Goal: Transaction & Acquisition: Book appointment/travel/reservation

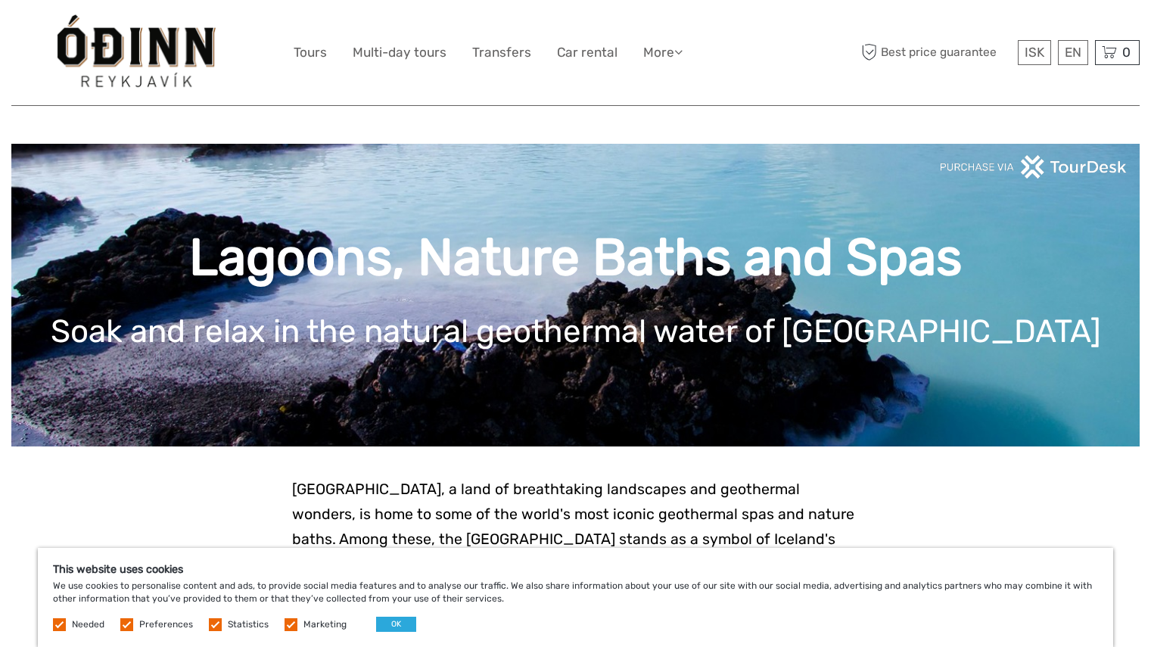
click at [132, 620] on label at bounding box center [126, 624] width 13 height 13
click at [0, 0] on input "checkbox" at bounding box center [0, 0] width 0 height 0
click at [210, 623] on label at bounding box center [215, 624] width 13 height 13
click at [0, 0] on input "checkbox" at bounding box center [0, 0] width 0 height 0
click at [284, 621] on label at bounding box center [290, 624] width 13 height 13
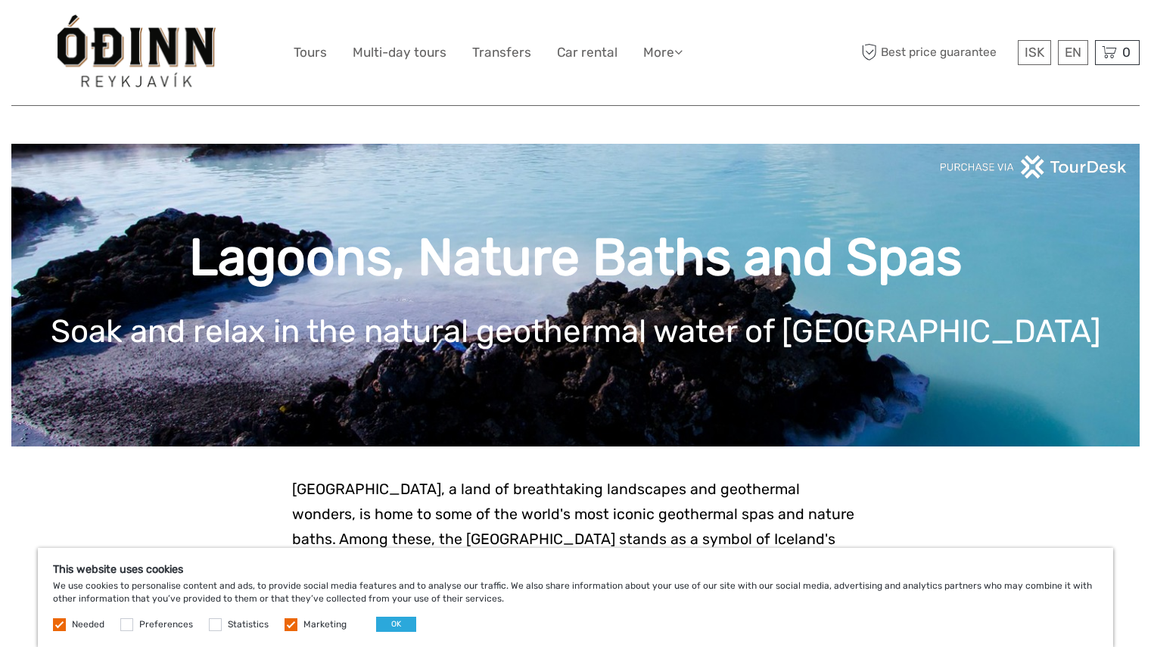
click at [0, 0] on input "checkbox" at bounding box center [0, 0] width 0 height 0
click at [378, 623] on button "OK" at bounding box center [396, 624] width 40 height 15
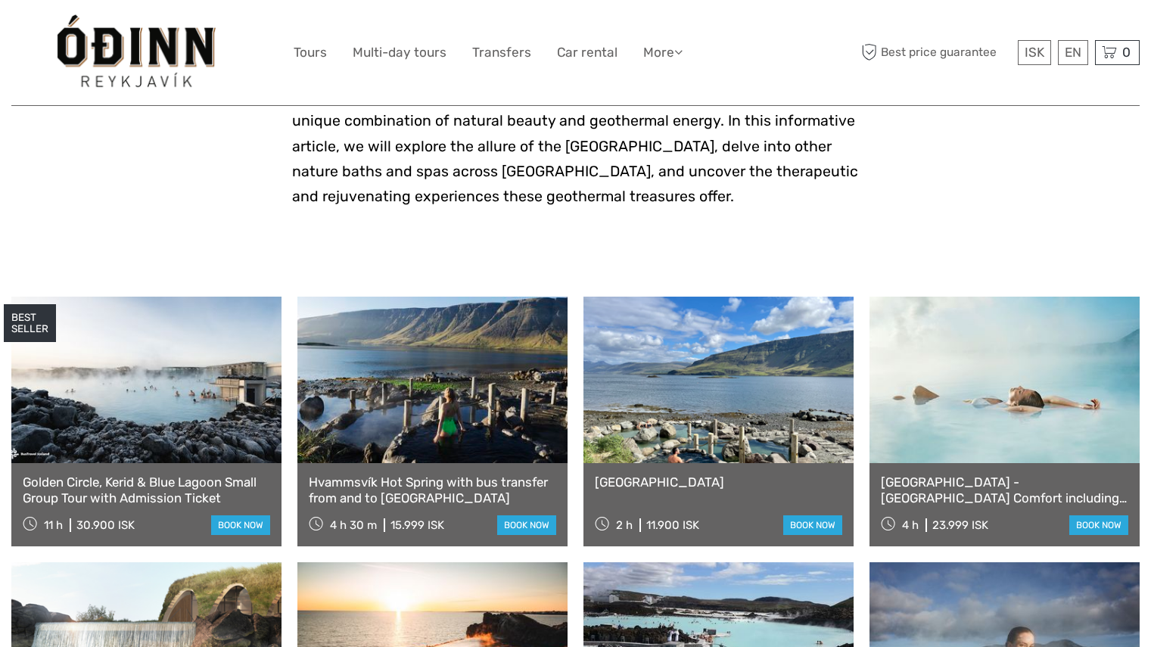
scroll to position [473, 0]
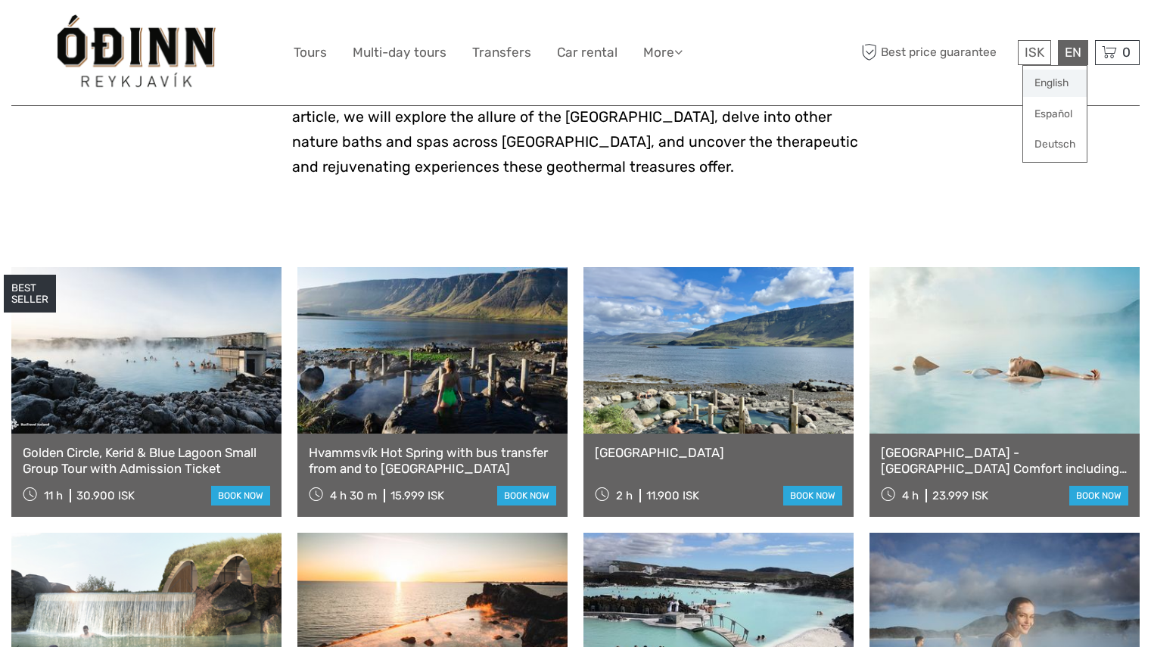
click at [1058, 81] on link "English" at bounding box center [1055, 83] width 64 height 27
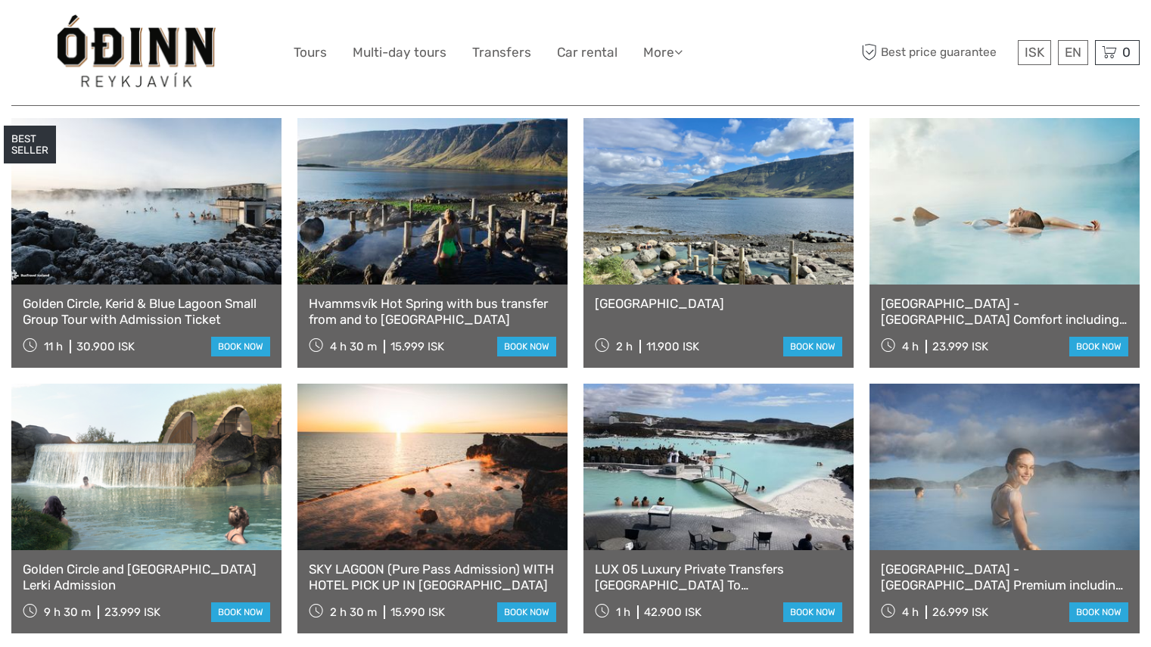
scroll to position [626, 0]
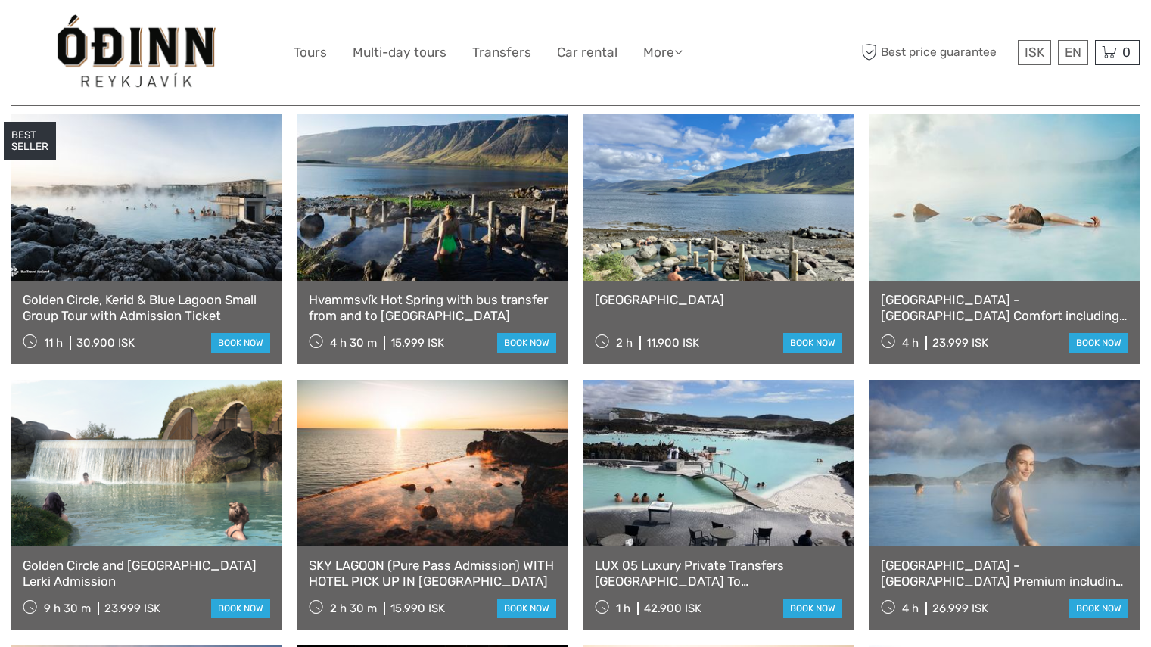
click at [987, 319] on link "Reykjavík - Blue Lagoon Comfort including admission" at bounding box center [1004, 307] width 247 height 31
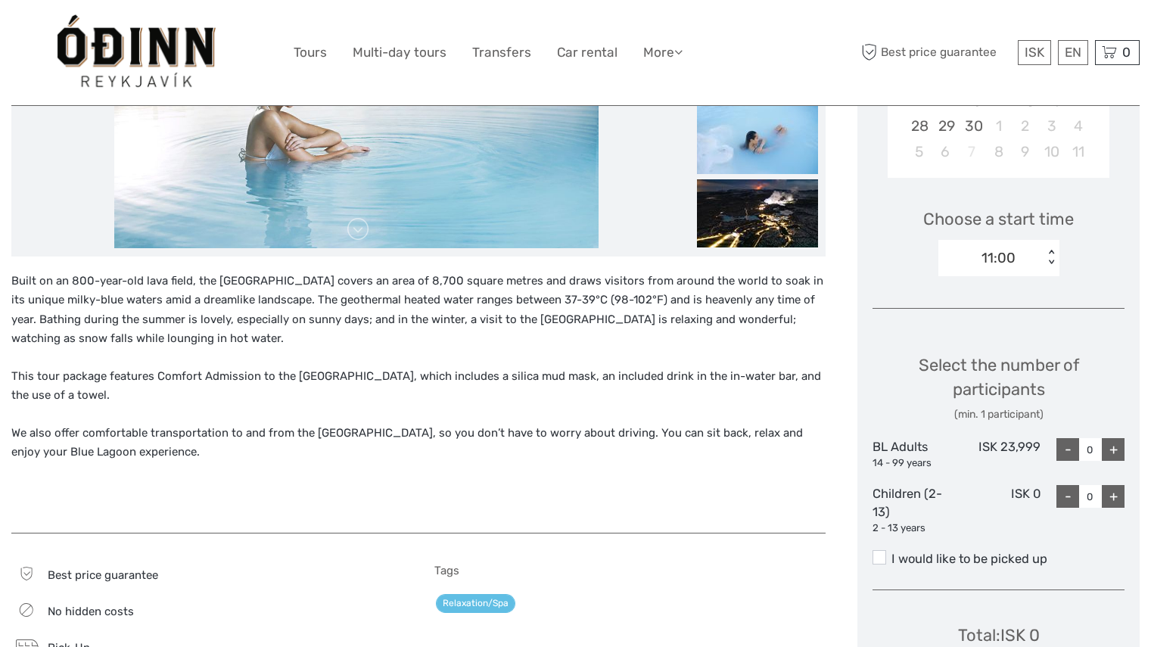
scroll to position [428, 0]
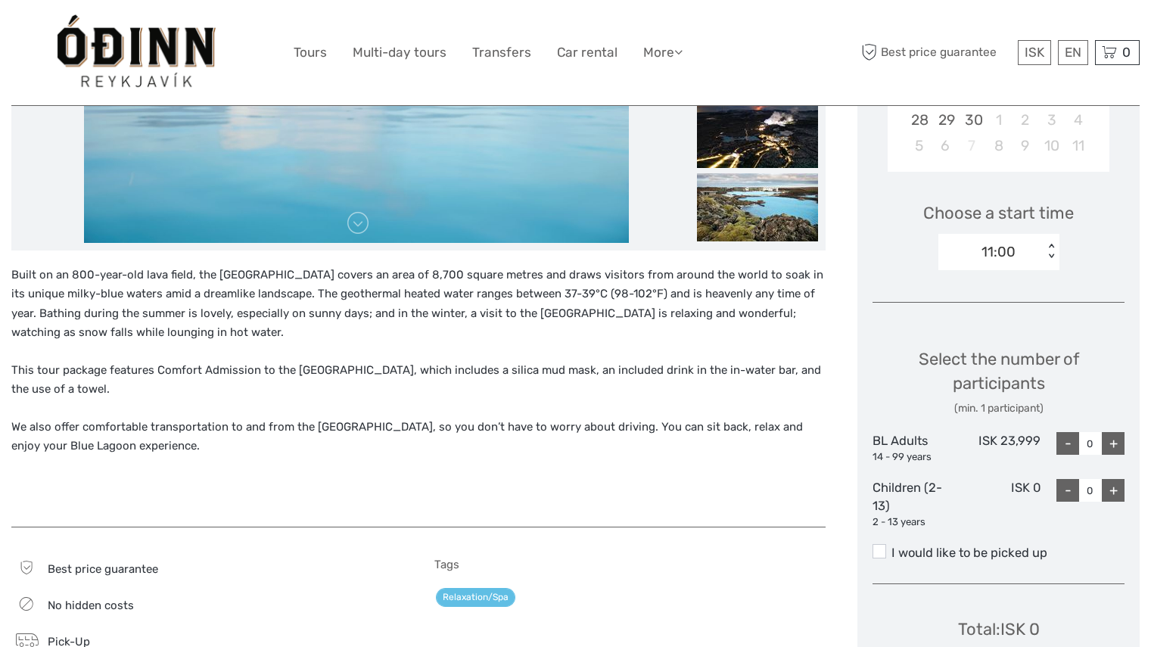
click at [1113, 443] on div "+" at bounding box center [1113, 443] width 23 height 23
type input "1"
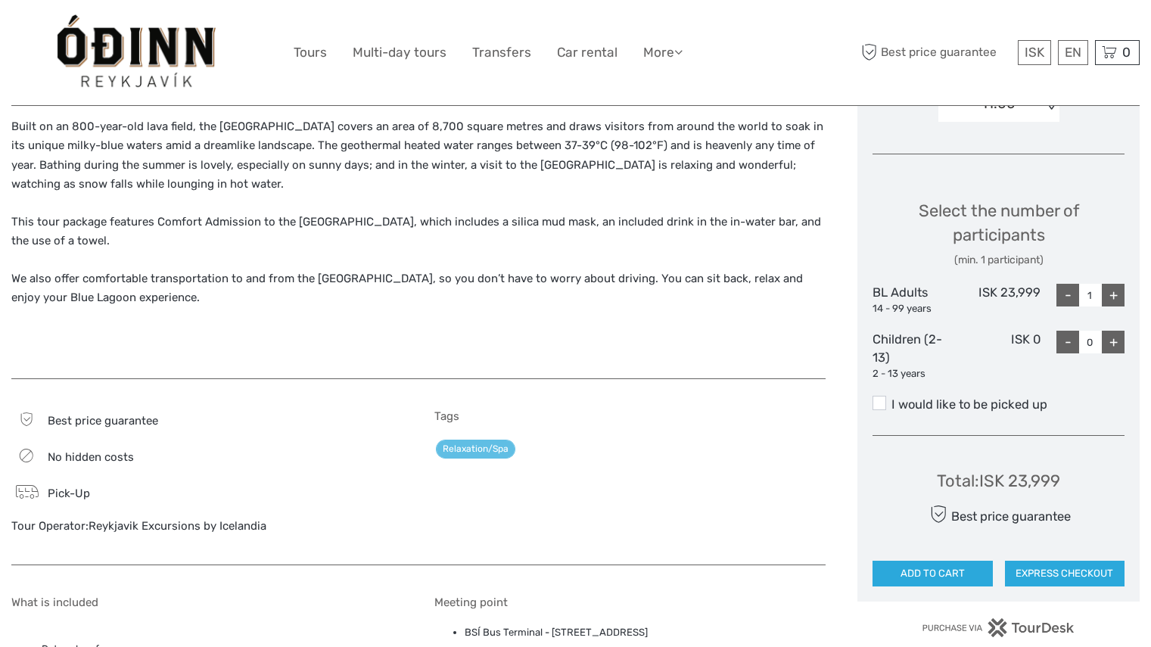
scroll to position [579, 0]
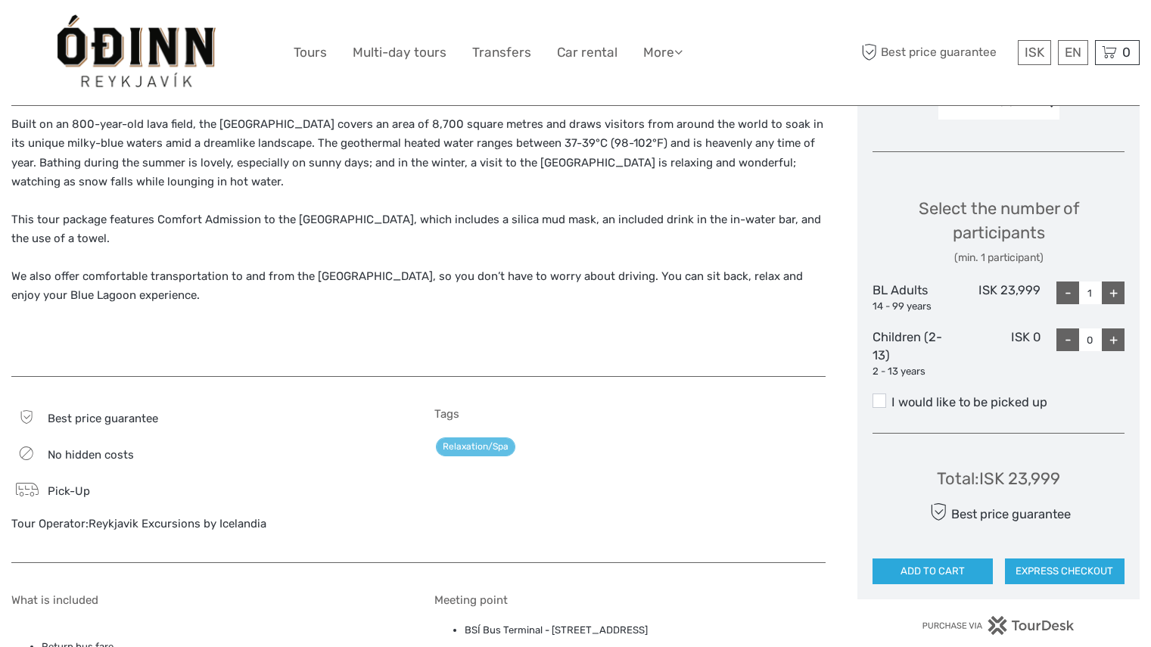
click at [1033, 479] on div "Total : ISK 23,999" at bounding box center [998, 478] width 123 height 23
click at [987, 484] on div "Total : ISK 23,999" at bounding box center [998, 478] width 123 height 23
click at [1029, 58] on span "ISK" at bounding box center [1034, 52] width 20 height 15
click at [1021, 147] on link "$" at bounding box center [1023, 144] width 51 height 27
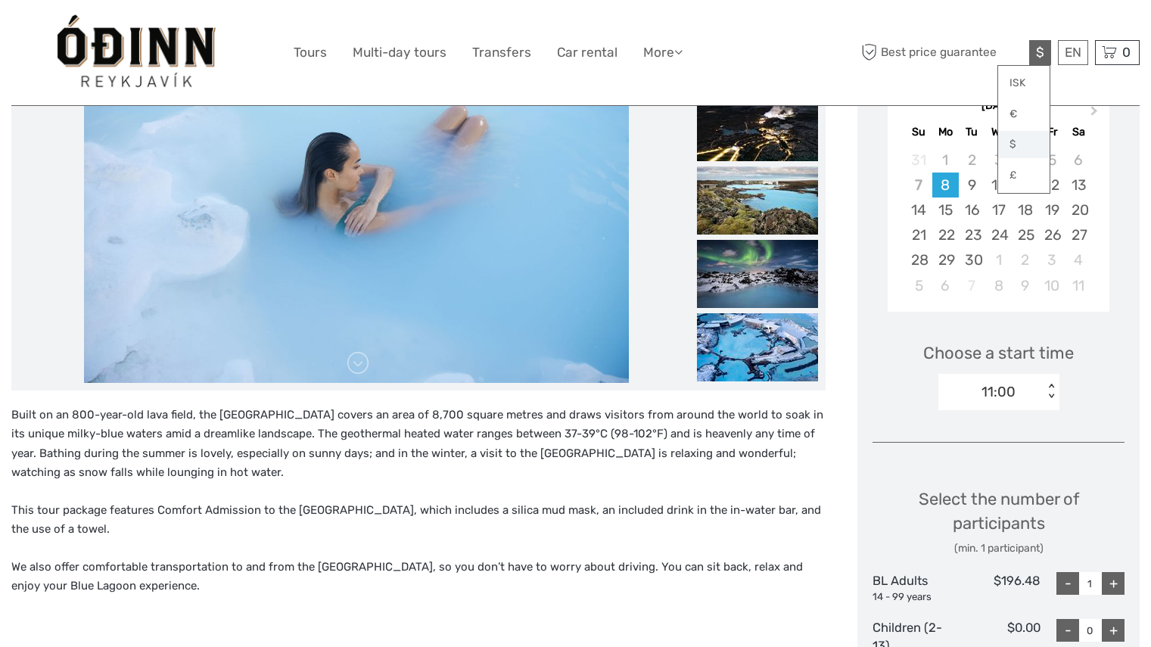
scroll to position [0, 0]
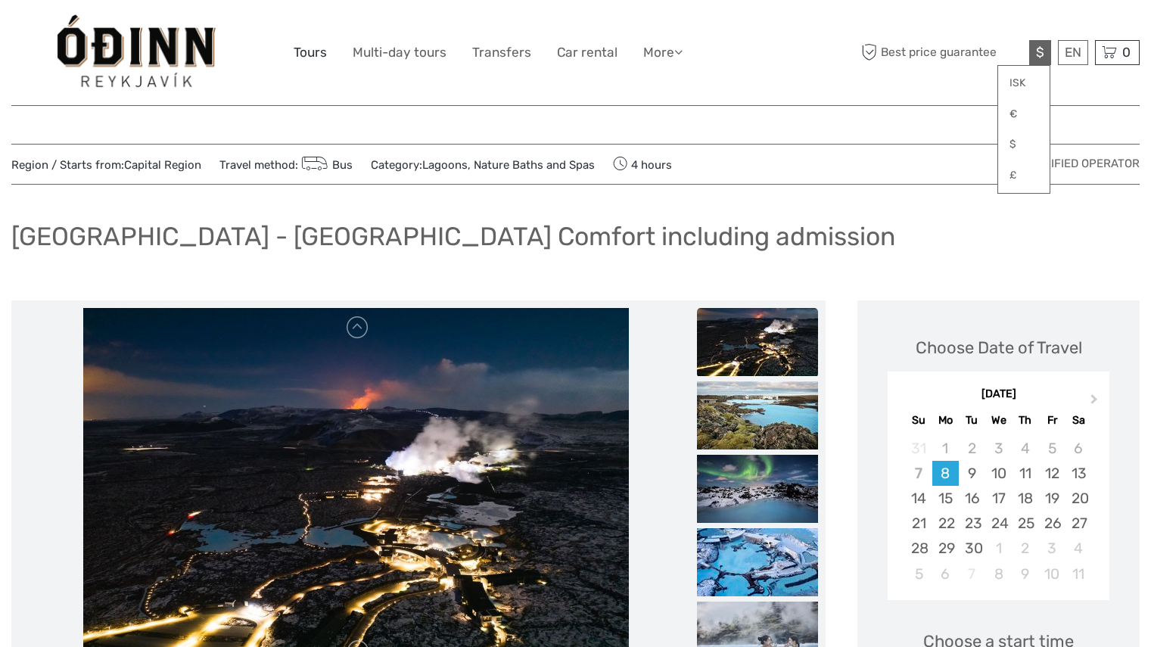
click at [316, 47] on link "Tours" at bounding box center [310, 53] width 33 height 22
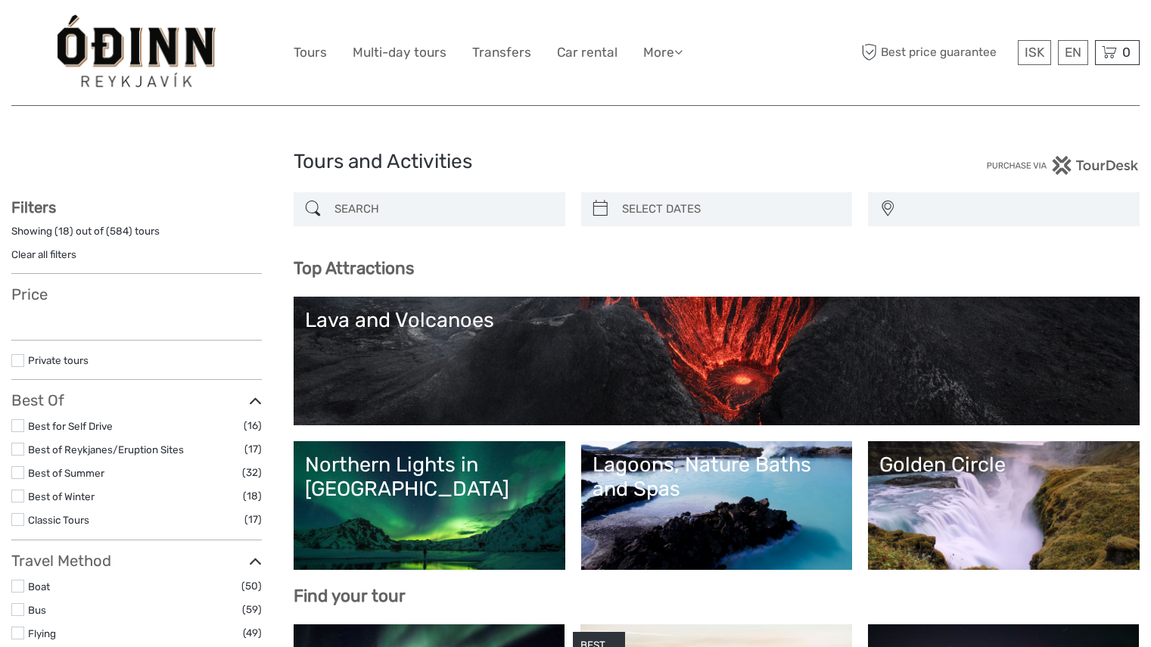
select select
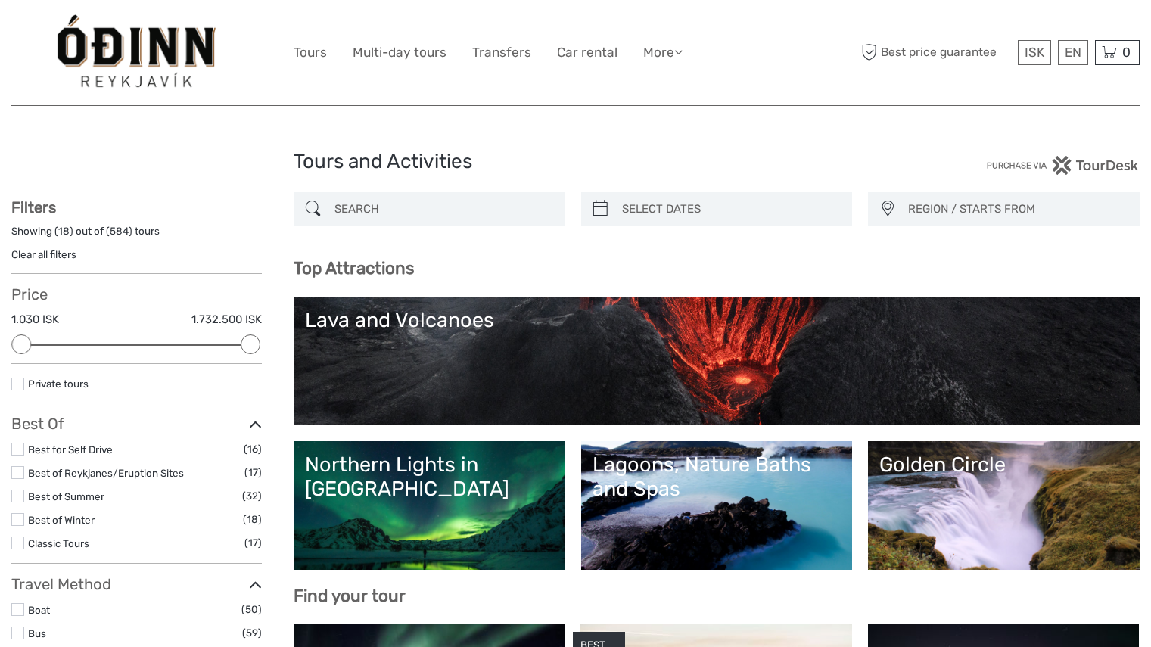
click at [480, 493] on link "Northern Lights in [GEOGRAPHIC_DATA]" at bounding box center [429, 505] width 249 height 106
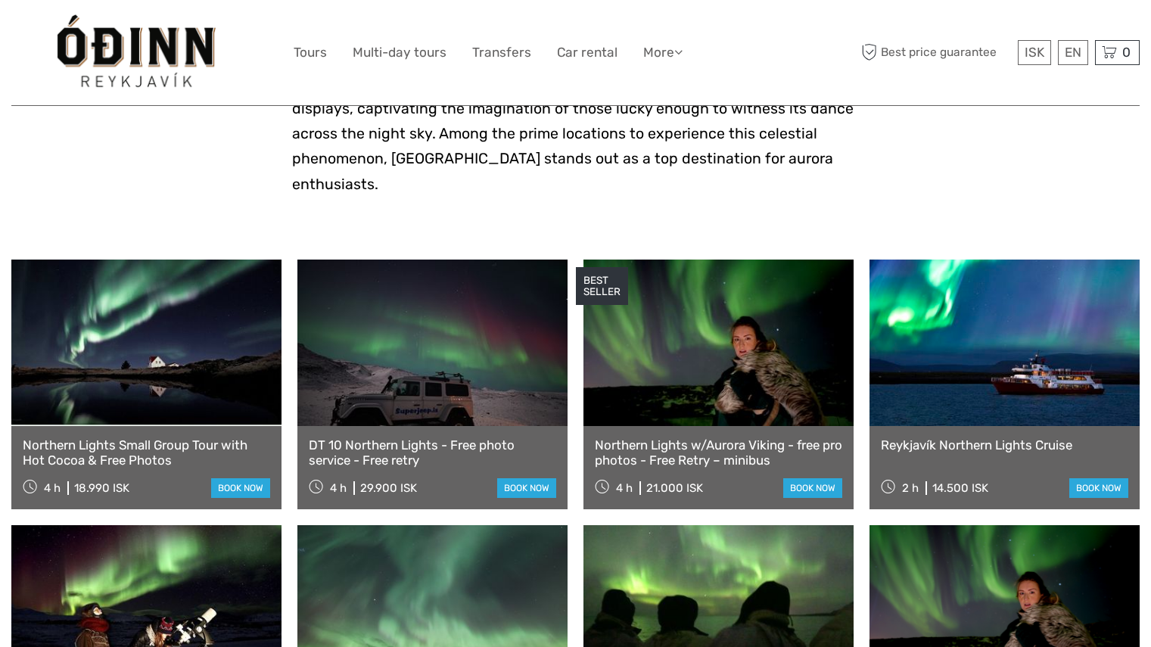
scroll to position [409, 0]
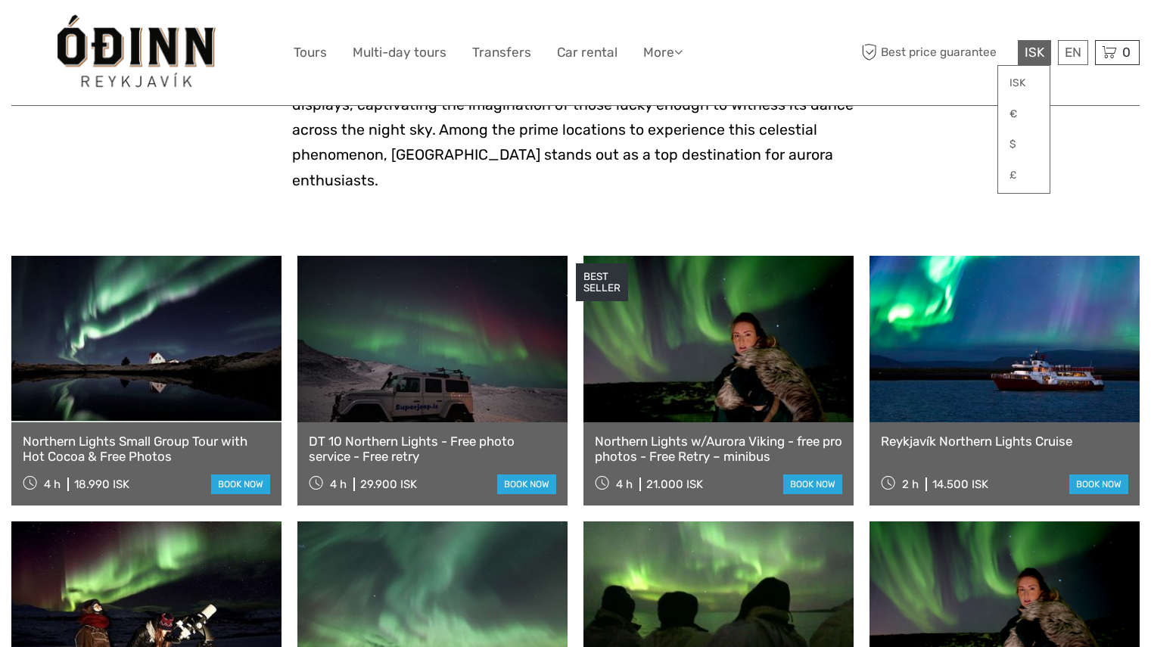
click at [1030, 51] on span "ISK" at bounding box center [1034, 52] width 20 height 15
click at [1024, 154] on link "$" at bounding box center [1023, 144] width 51 height 27
click at [685, 326] on link at bounding box center [718, 339] width 270 height 166
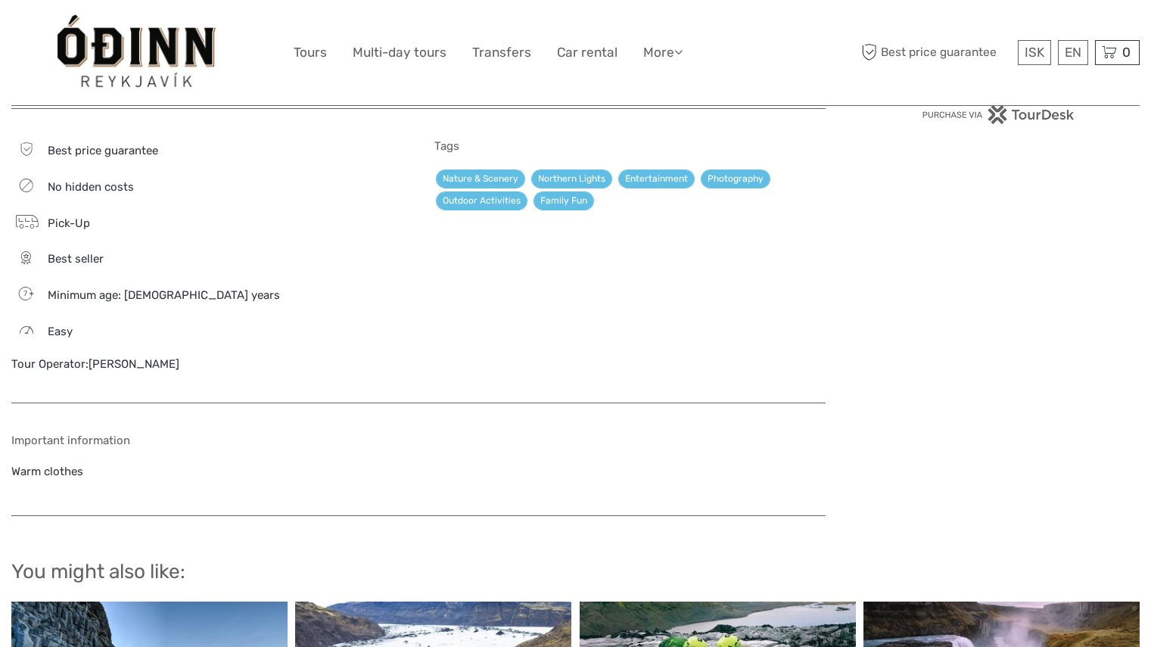
scroll to position [1176, 0]
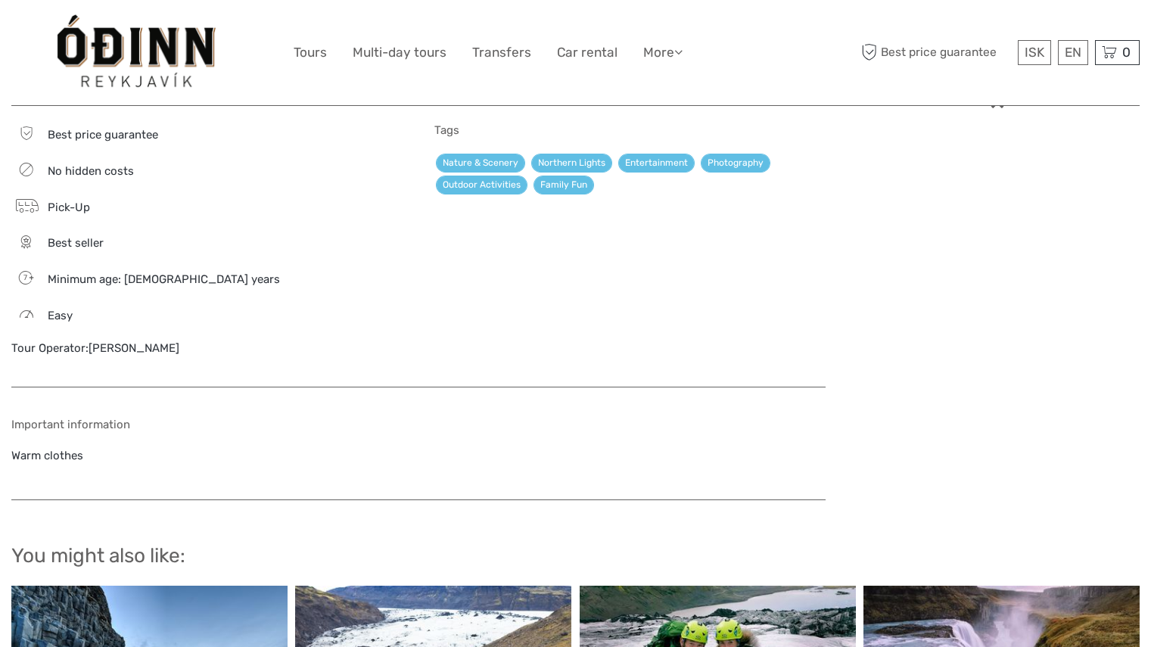
click at [86, 427] on h5 "Important information" at bounding box center [418, 425] width 814 height 14
click at [98, 422] on h5 "Important information" at bounding box center [418, 425] width 814 height 14
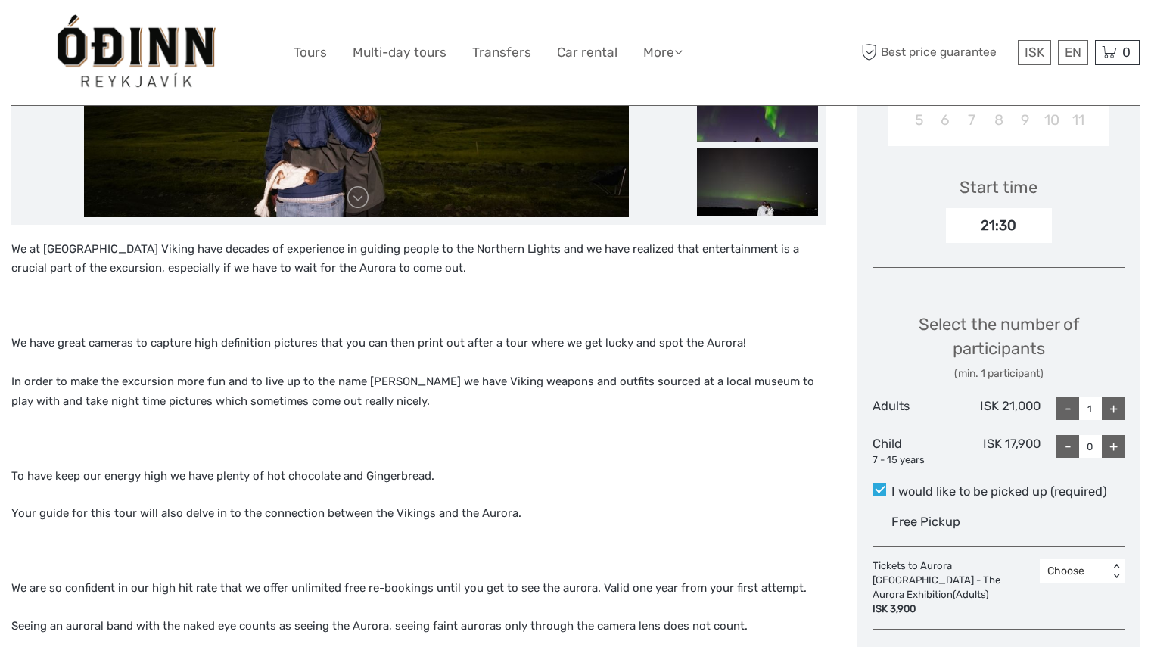
scroll to position [451, 0]
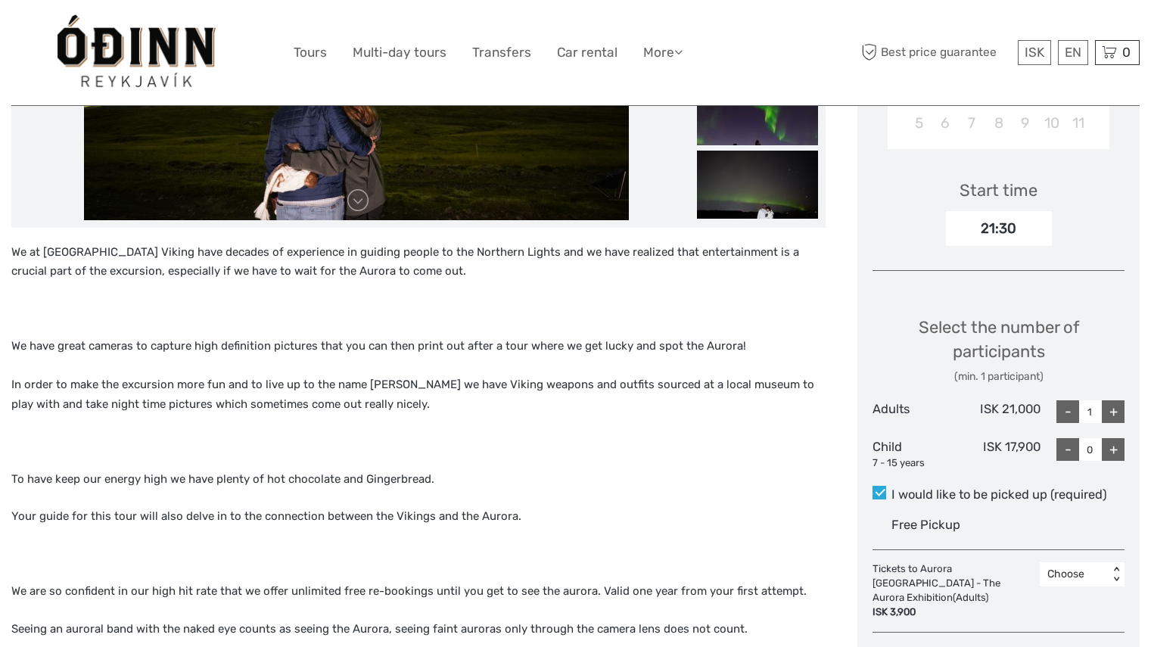
click at [1114, 411] on div "+" at bounding box center [1113, 411] width 23 height 23
click at [1116, 418] on div "+" at bounding box center [1113, 411] width 23 height 23
click at [1117, 418] on div "+" at bounding box center [1113, 411] width 23 height 23
click at [1113, 415] on div "+" at bounding box center [1113, 411] width 23 height 23
type input "5"
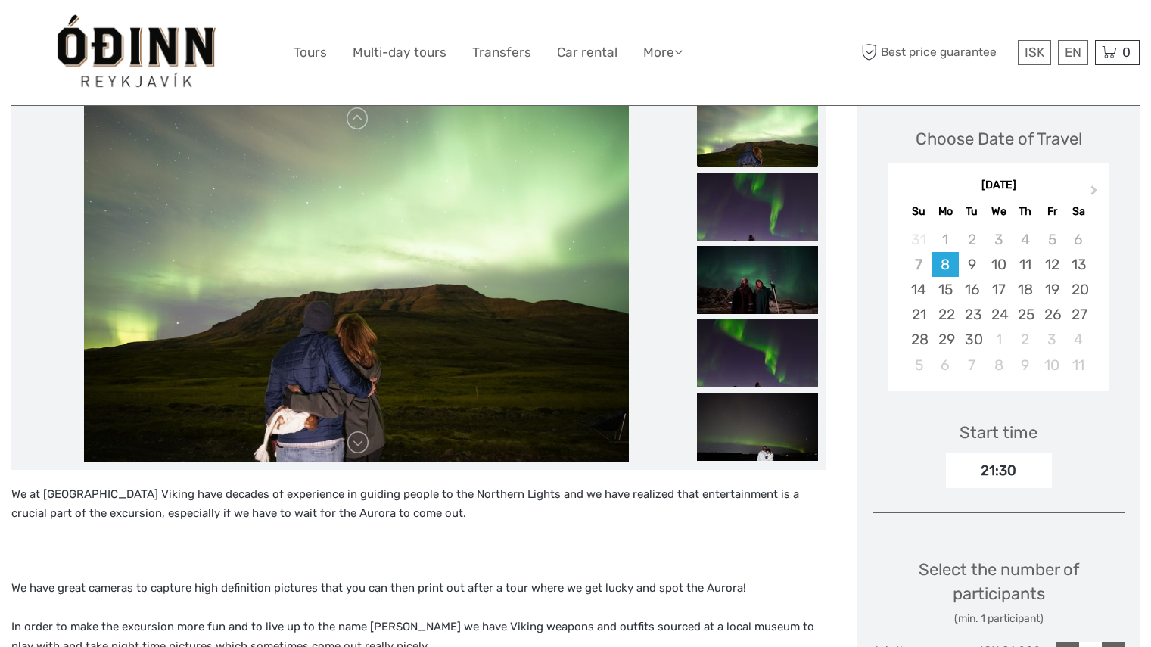
scroll to position [207, 0]
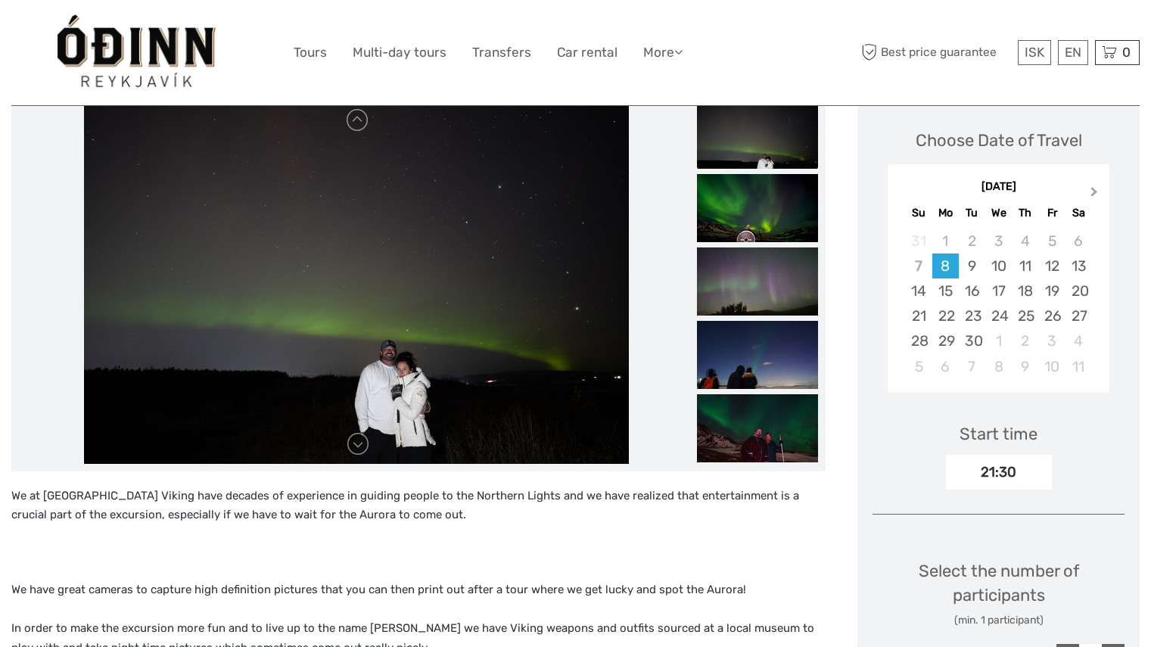
click at [1094, 191] on span "Next Month" at bounding box center [1094, 195] width 0 height 22
click at [1056, 256] on div "7" at bounding box center [1051, 265] width 26 height 25
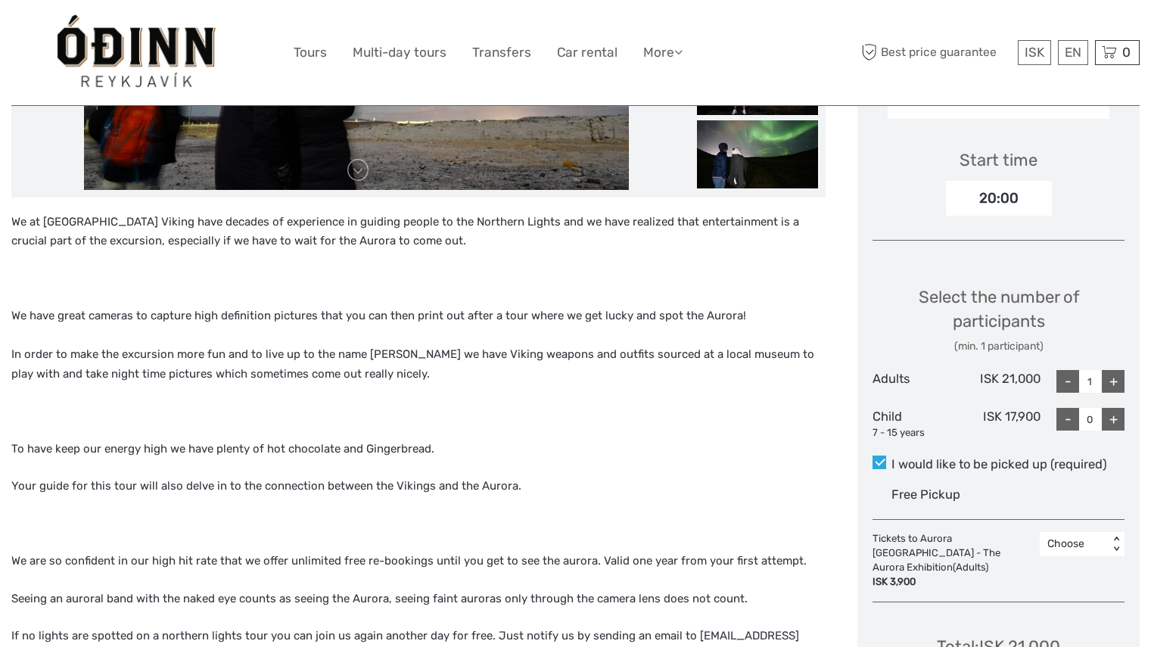
scroll to position [483, 0]
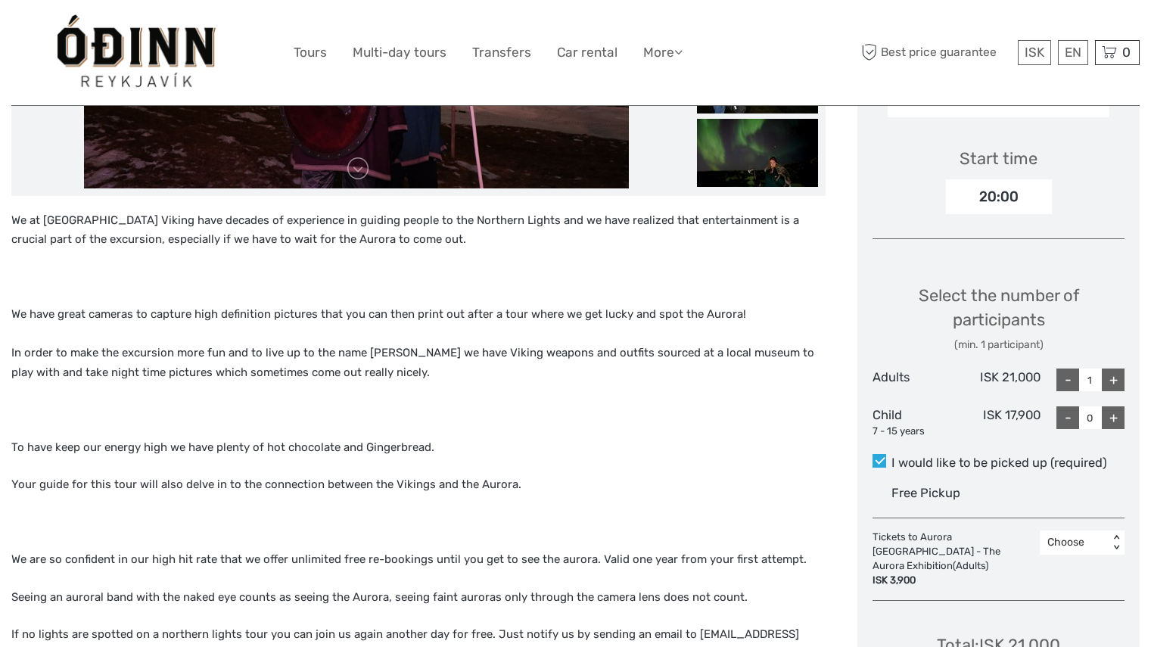
click at [1117, 387] on div "+" at bounding box center [1113, 379] width 23 height 23
click at [1124, 375] on div "+" at bounding box center [1113, 379] width 23 height 23
click at [1114, 380] on div "+" at bounding box center [1113, 379] width 23 height 23
click at [1113, 382] on div "+" at bounding box center [1113, 379] width 23 height 23
click at [1120, 382] on div "+" at bounding box center [1113, 379] width 23 height 23
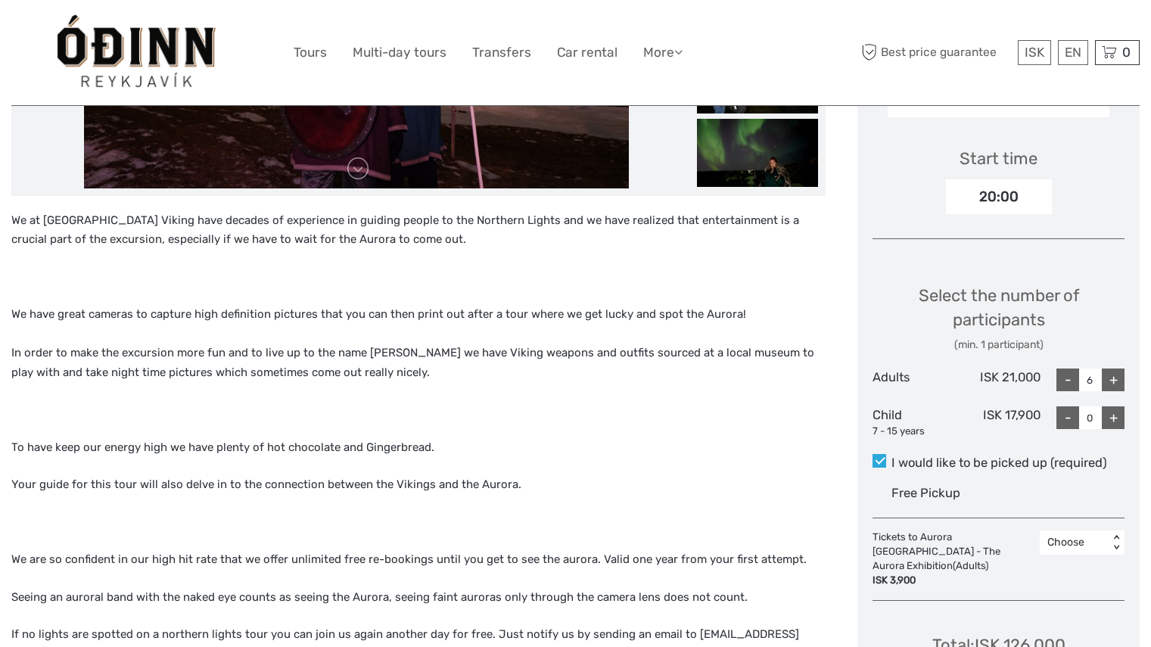
click at [1067, 387] on div "-" at bounding box center [1067, 379] width 23 height 23
type input "5"
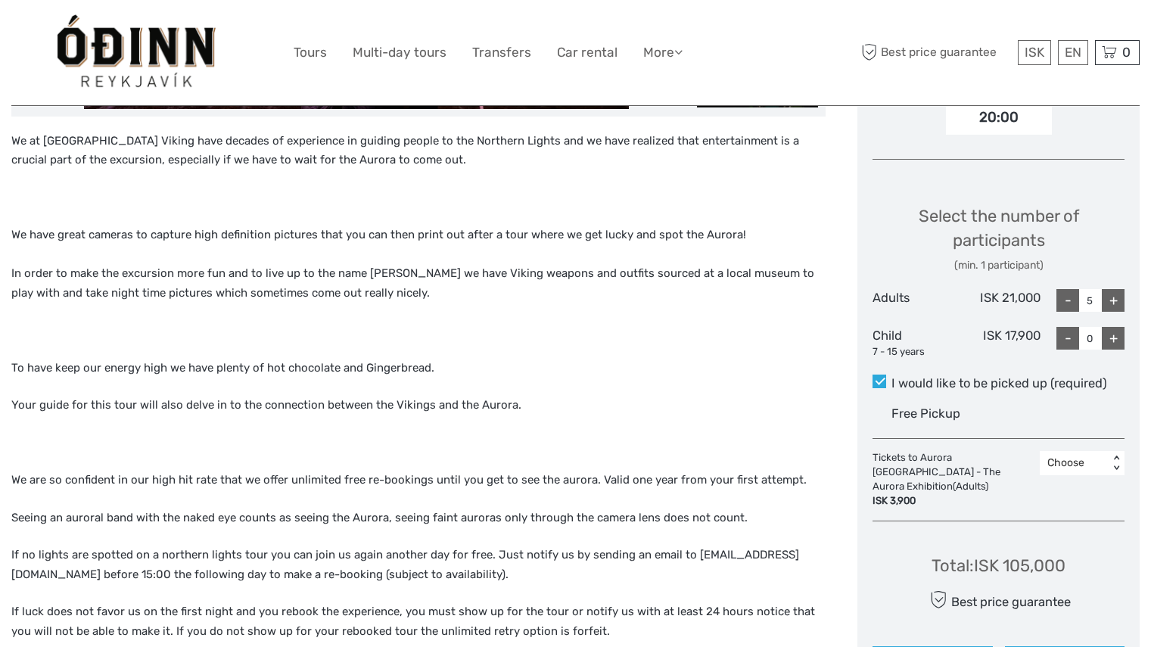
scroll to position [565, 0]
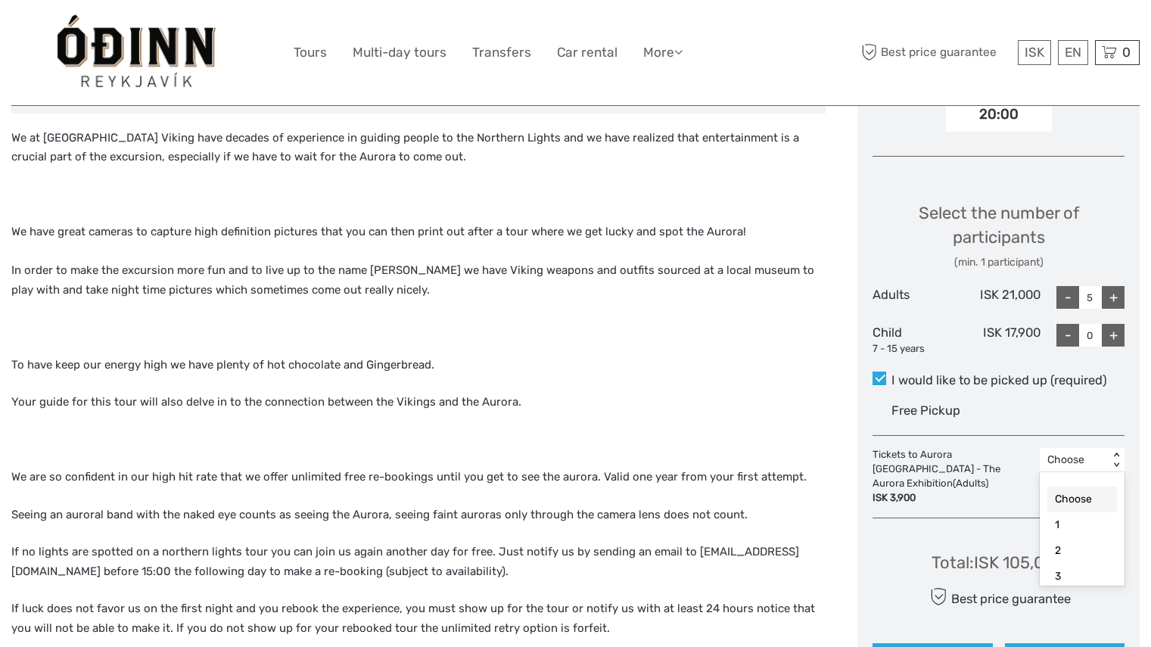
click at [990, 554] on div "Total : ISK 105,000" at bounding box center [998, 562] width 134 height 23
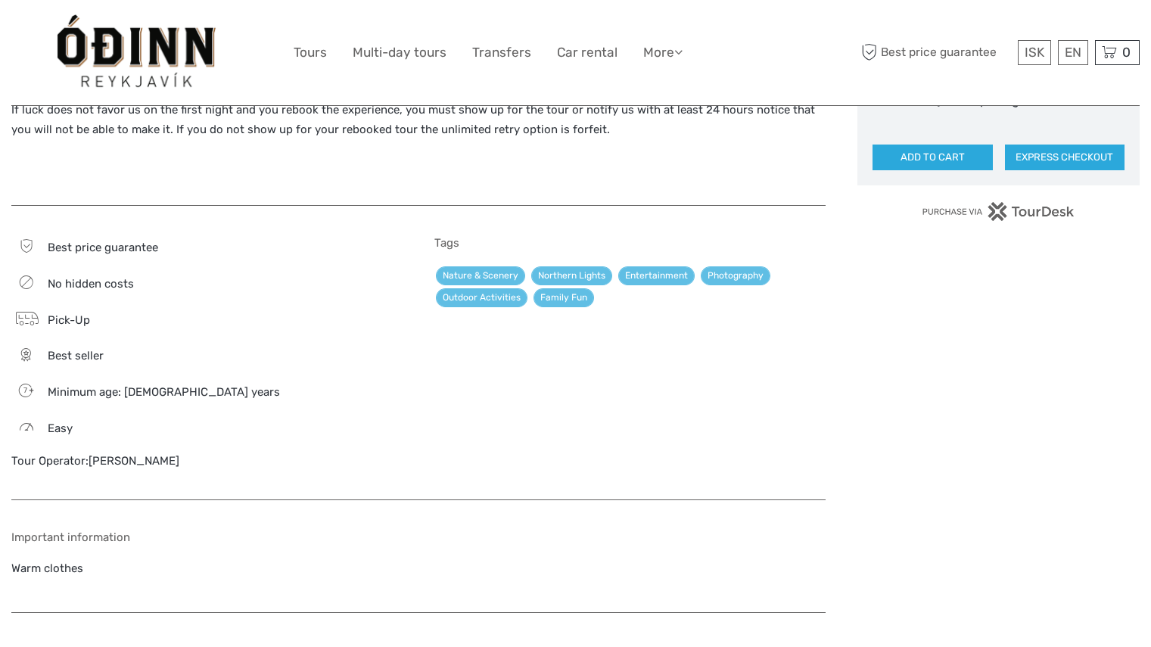
scroll to position [1065, 0]
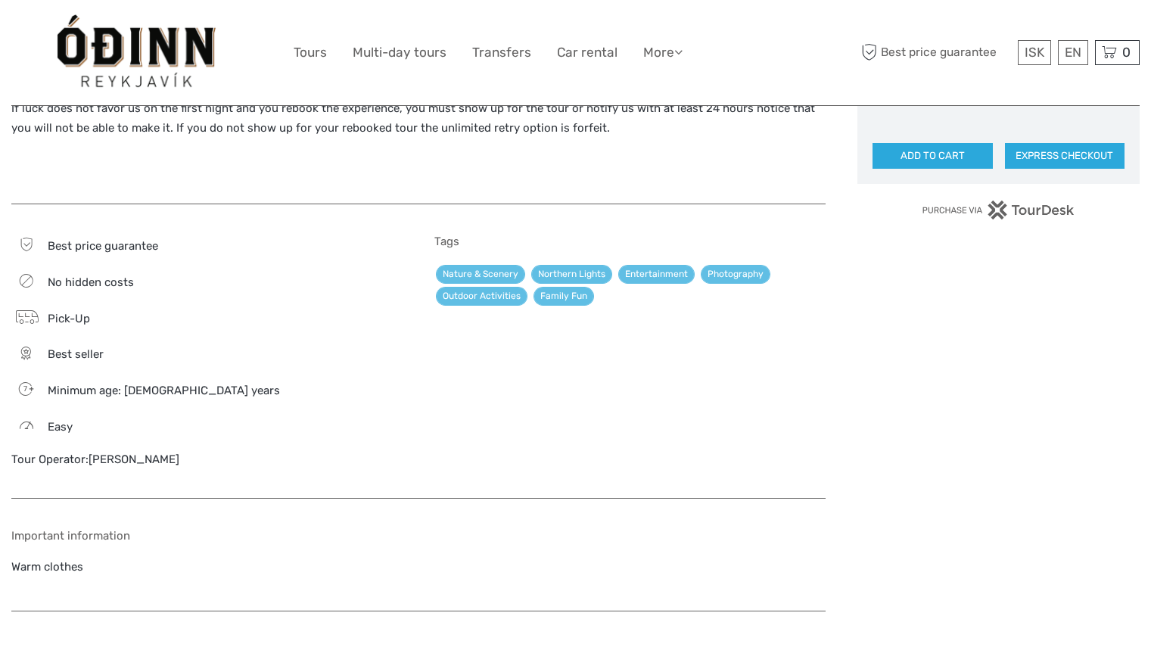
click at [94, 458] on link "[PERSON_NAME]" at bounding box center [134, 459] width 91 height 14
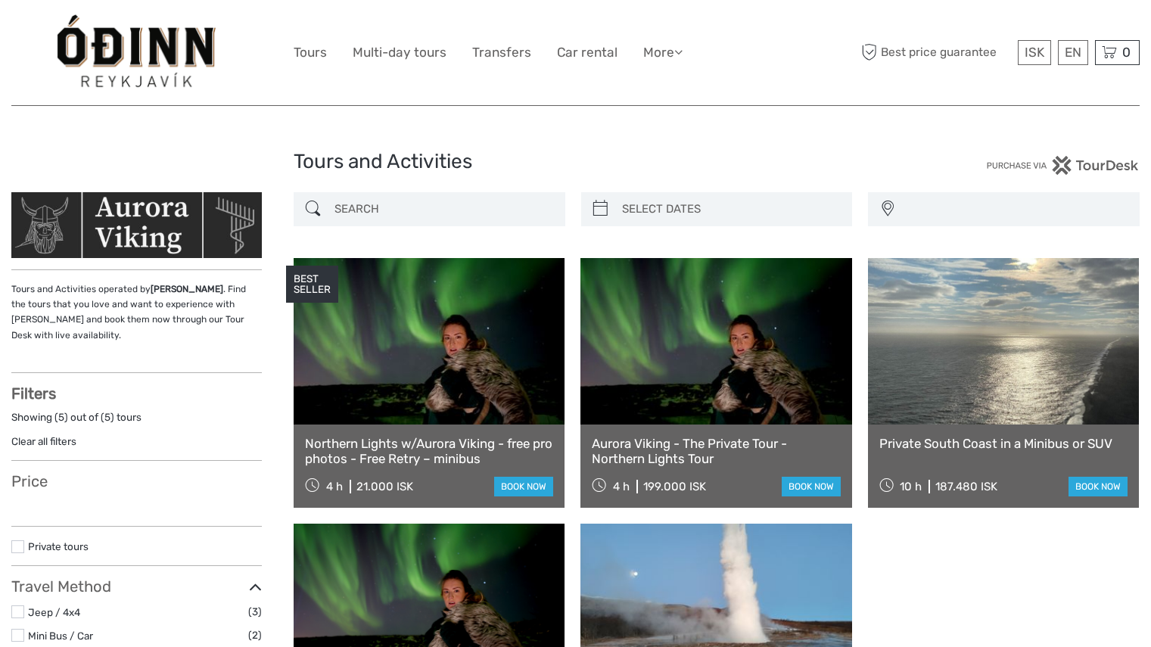
select select
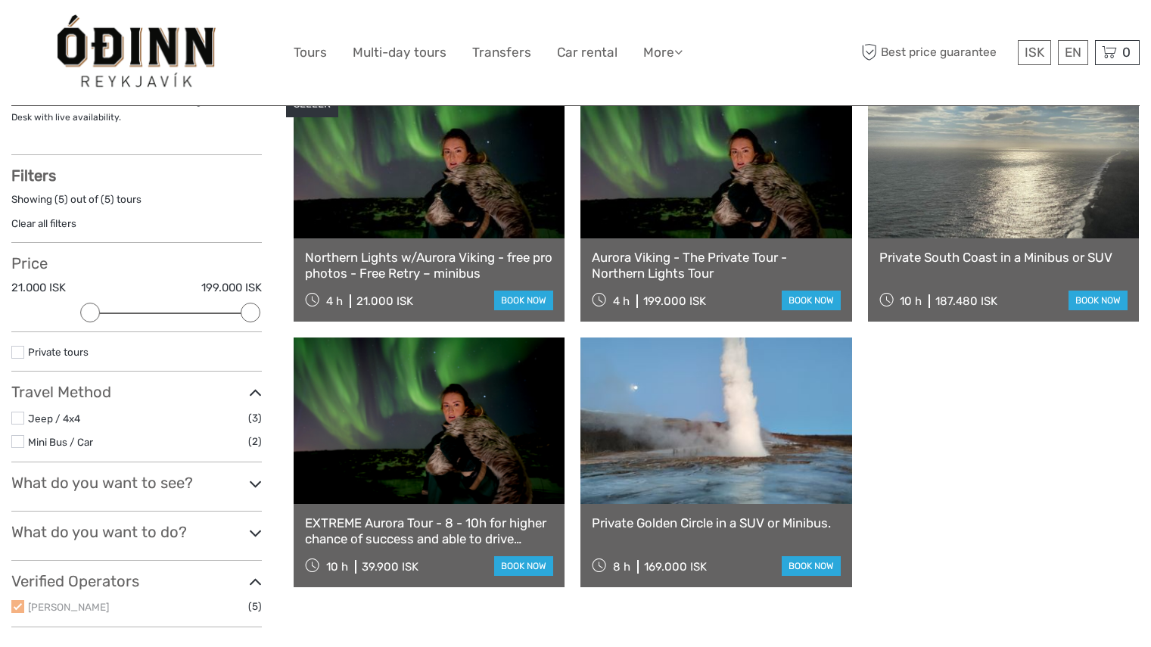
scroll to position [234, 0]
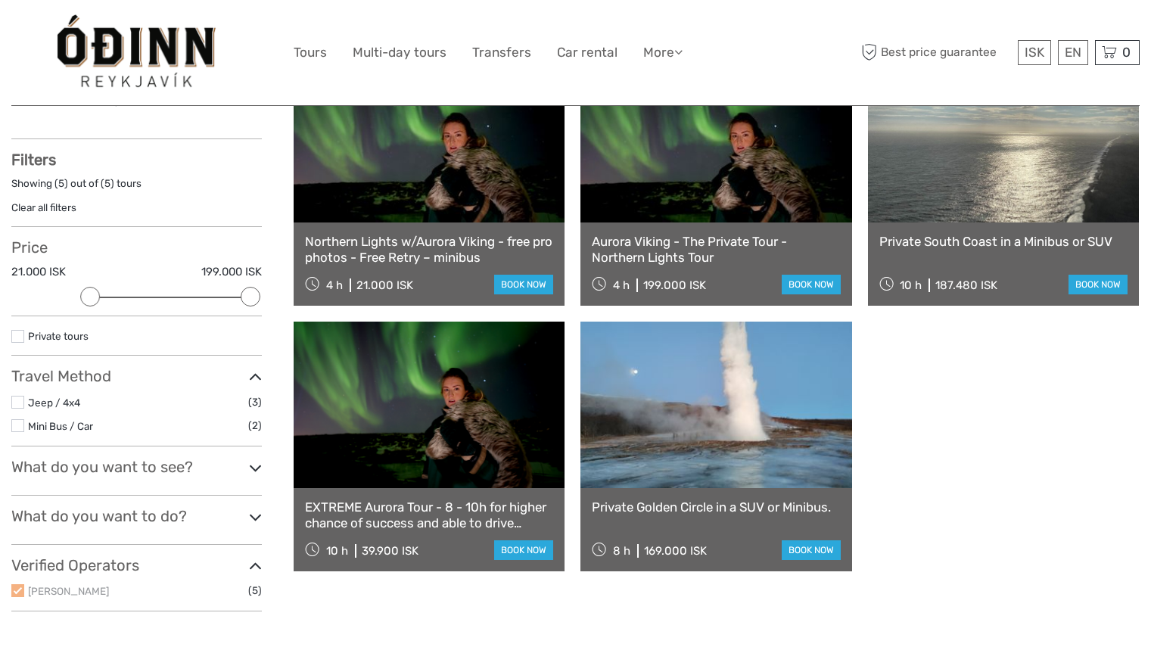
click at [471, 255] on link "Northern Lights w/Aurora Viking - free pro photos - Free Retry – minibus" at bounding box center [429, 249] width 248 height 31
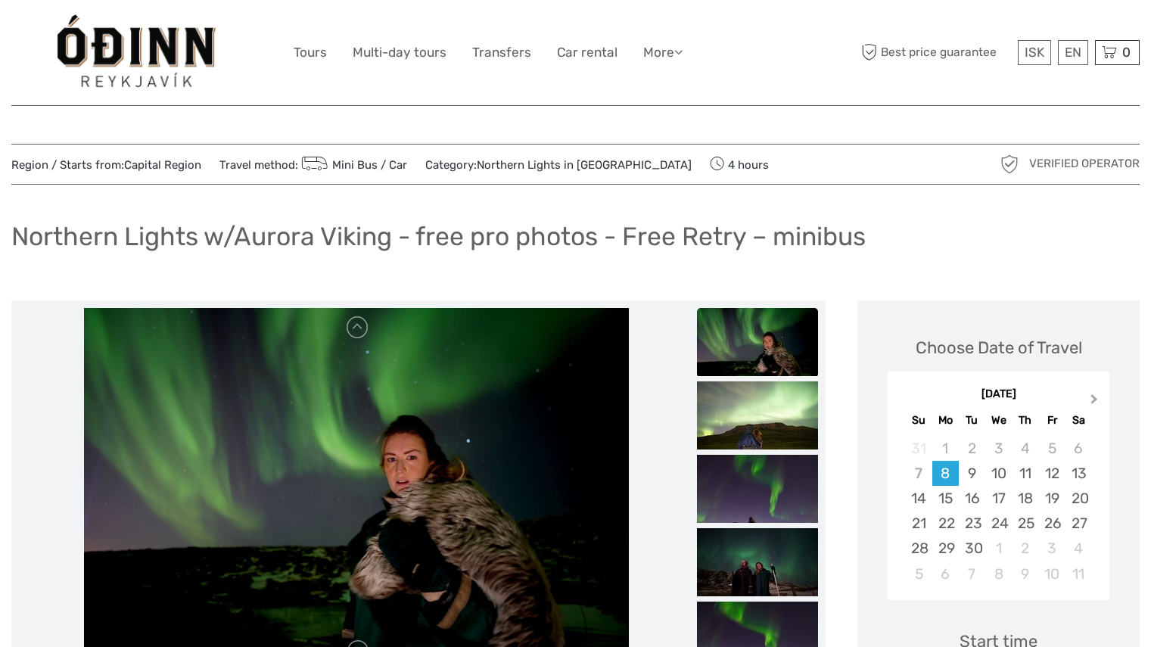
click at [1103, 402] on button "Next Month" at bounding box center [1095, 402] width 24 height 24
click at [1105, 401] on button "Next Month" at bounding box center [1095, 402] width 24 height 24
click at [1055, 477] on div "7" at bounding box center [1051, 473] width 26 height 25
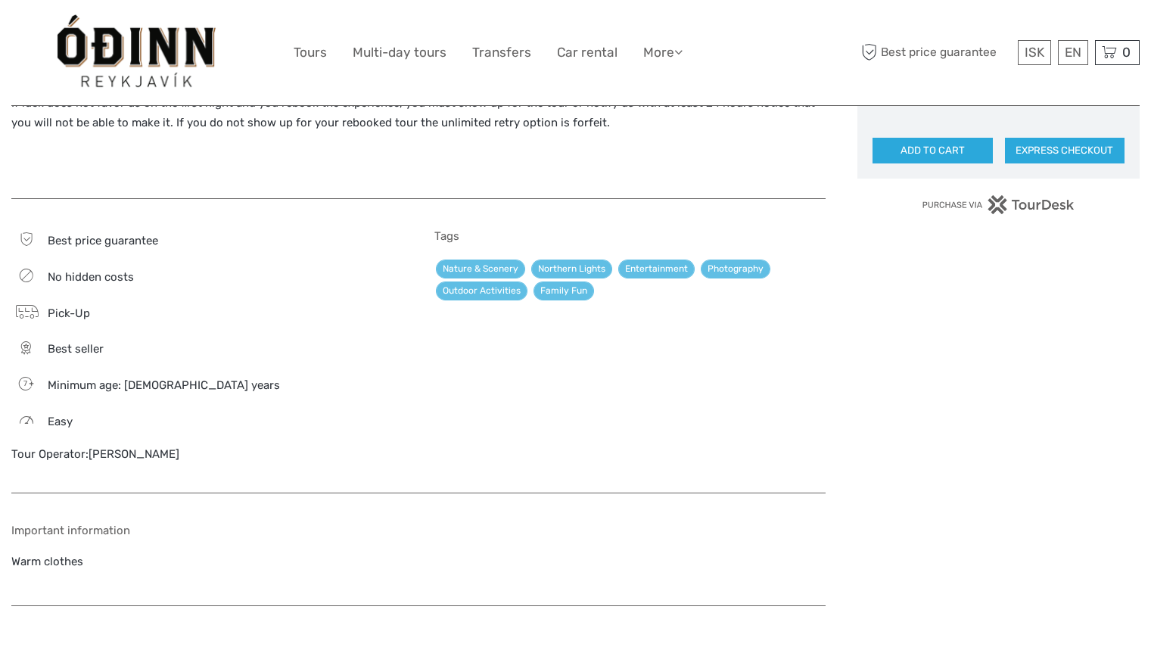
scroll to position [990, 0]
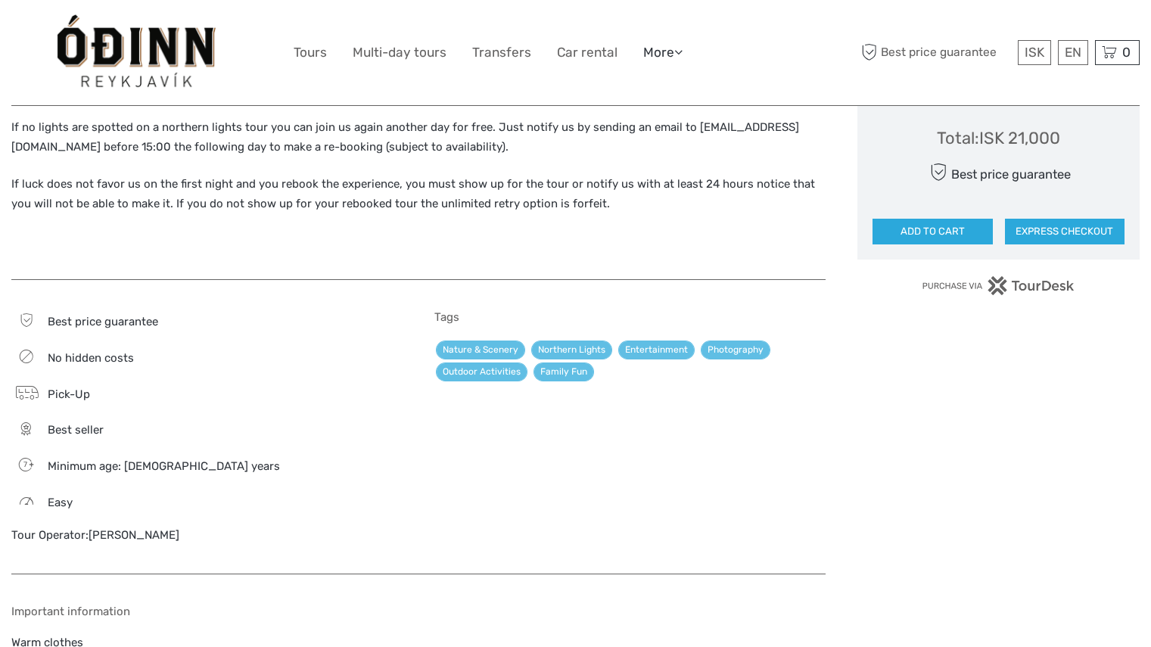
click at [678, 54] on icon at bounding box center [678, 51] width 8 height 13
